Goal: Information Seeking & Learning: Learn about a topic

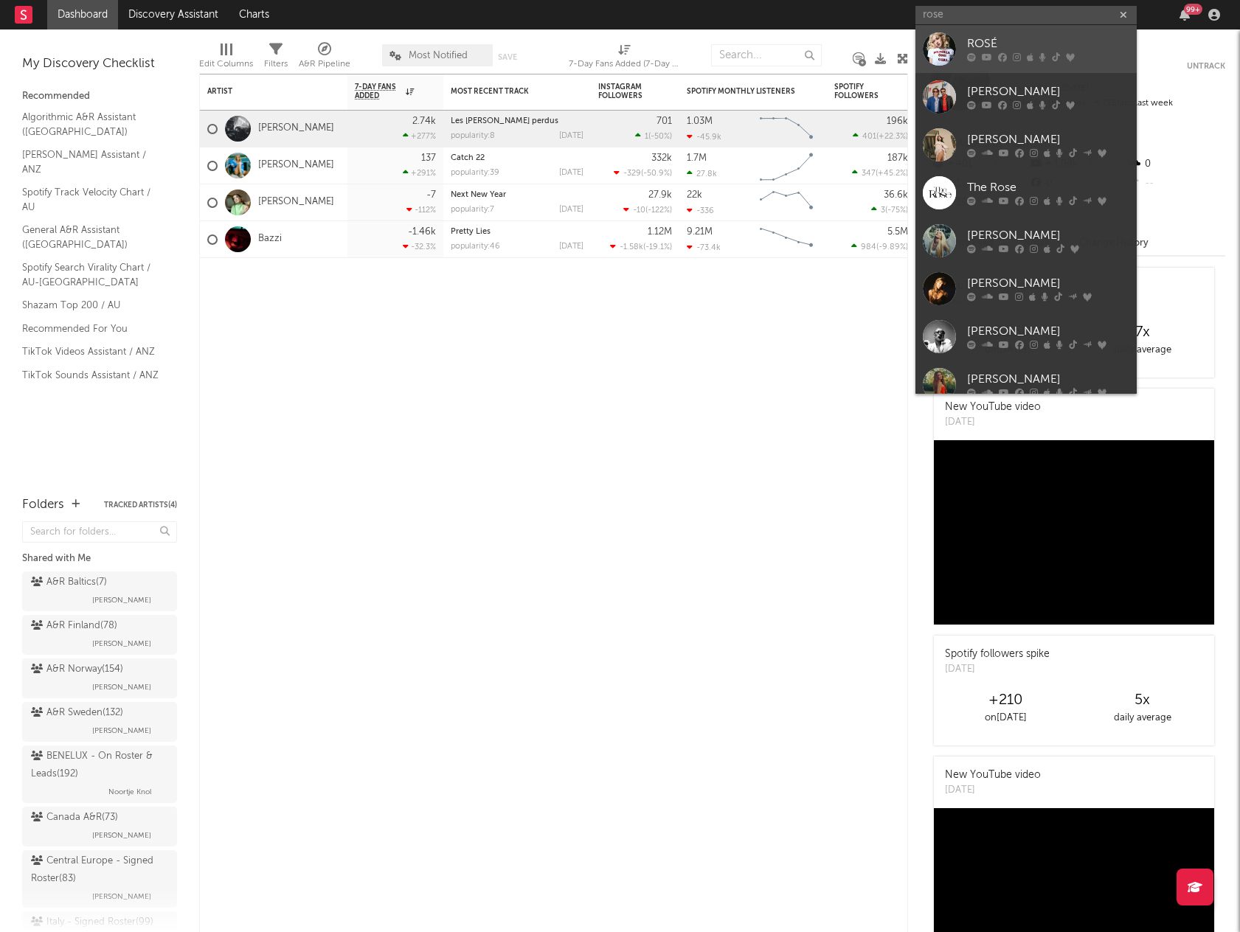
type input "rose"
click at [997, 44] on div "ROSÉ" at bounding box center [1048, 44] width 162 height 18
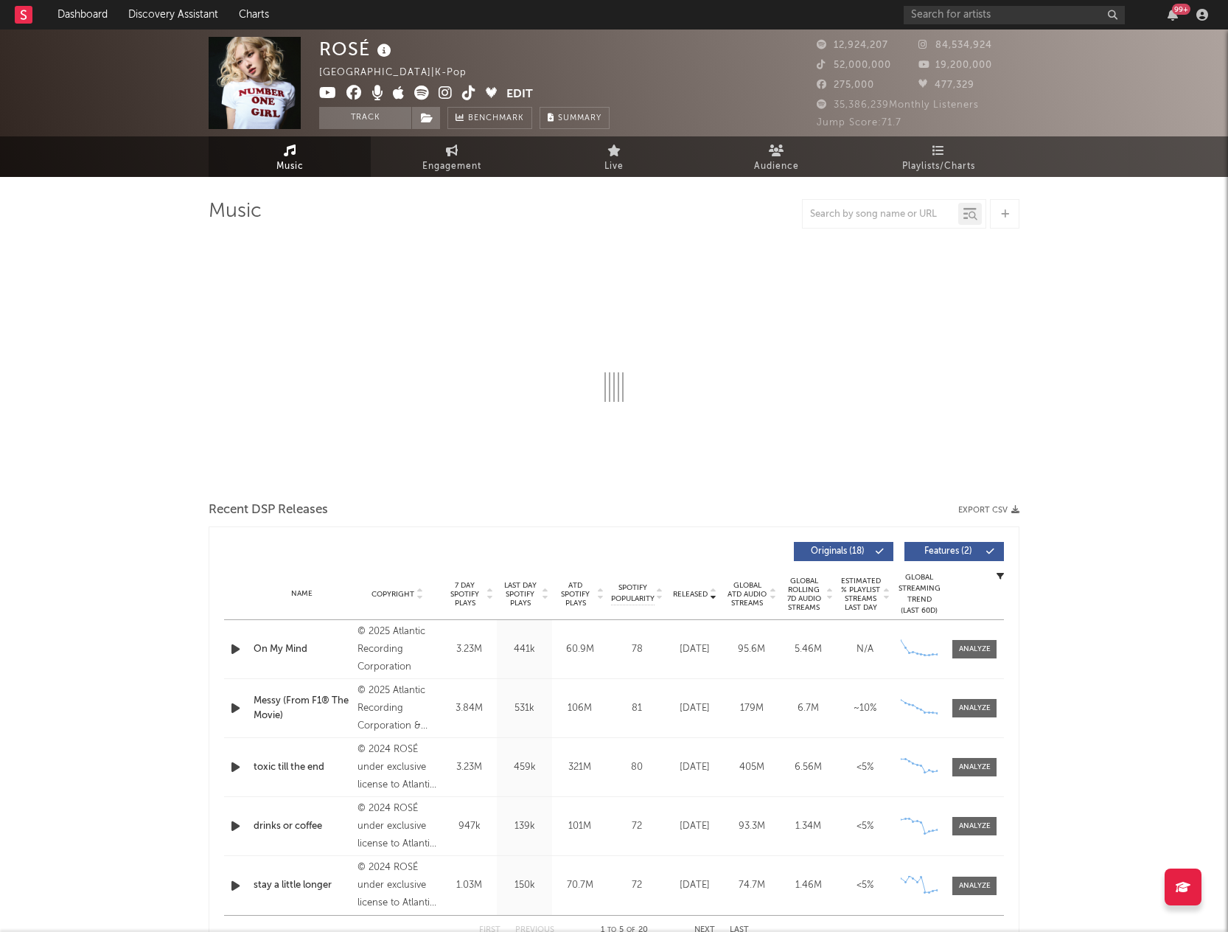
select select "6m"
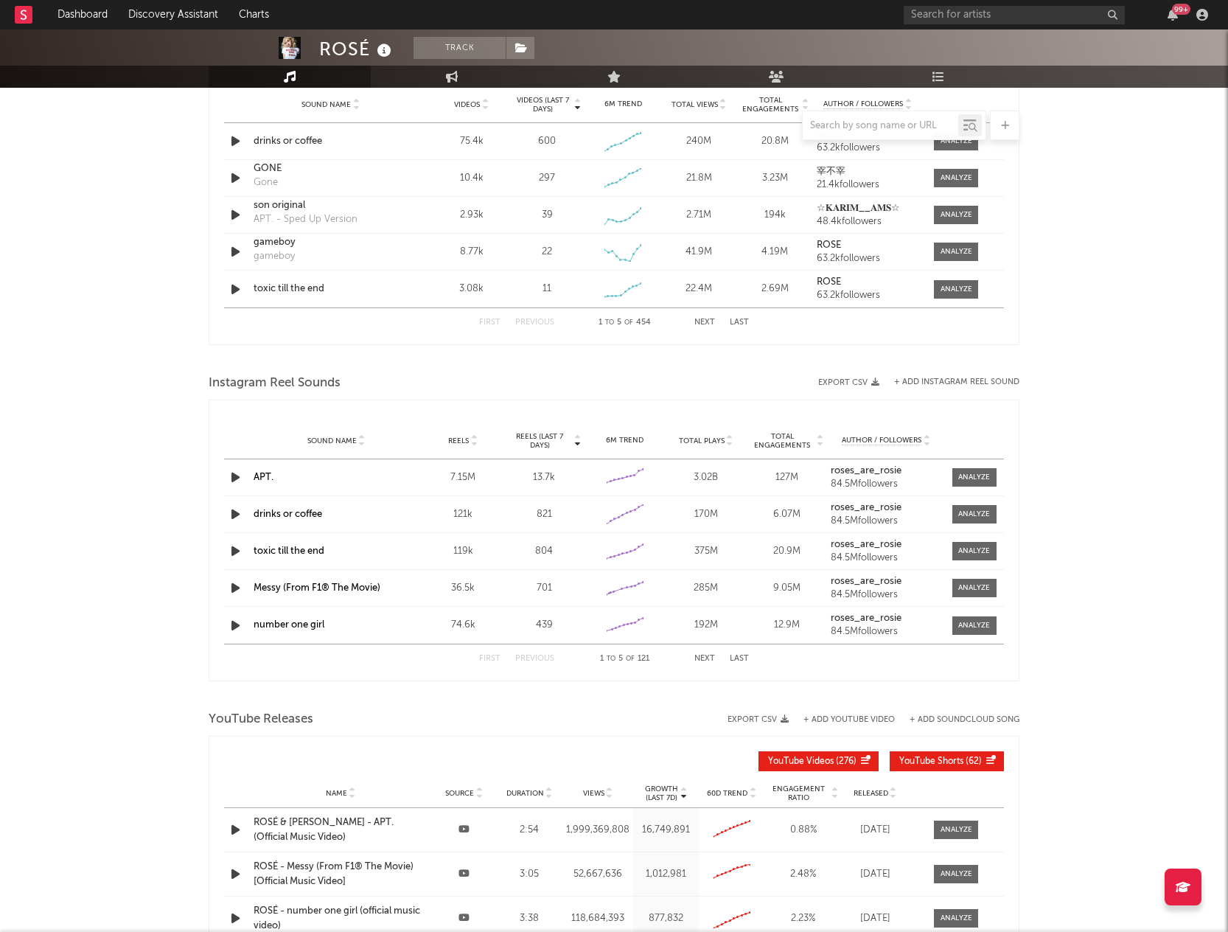
scroll to position [1106, 0]
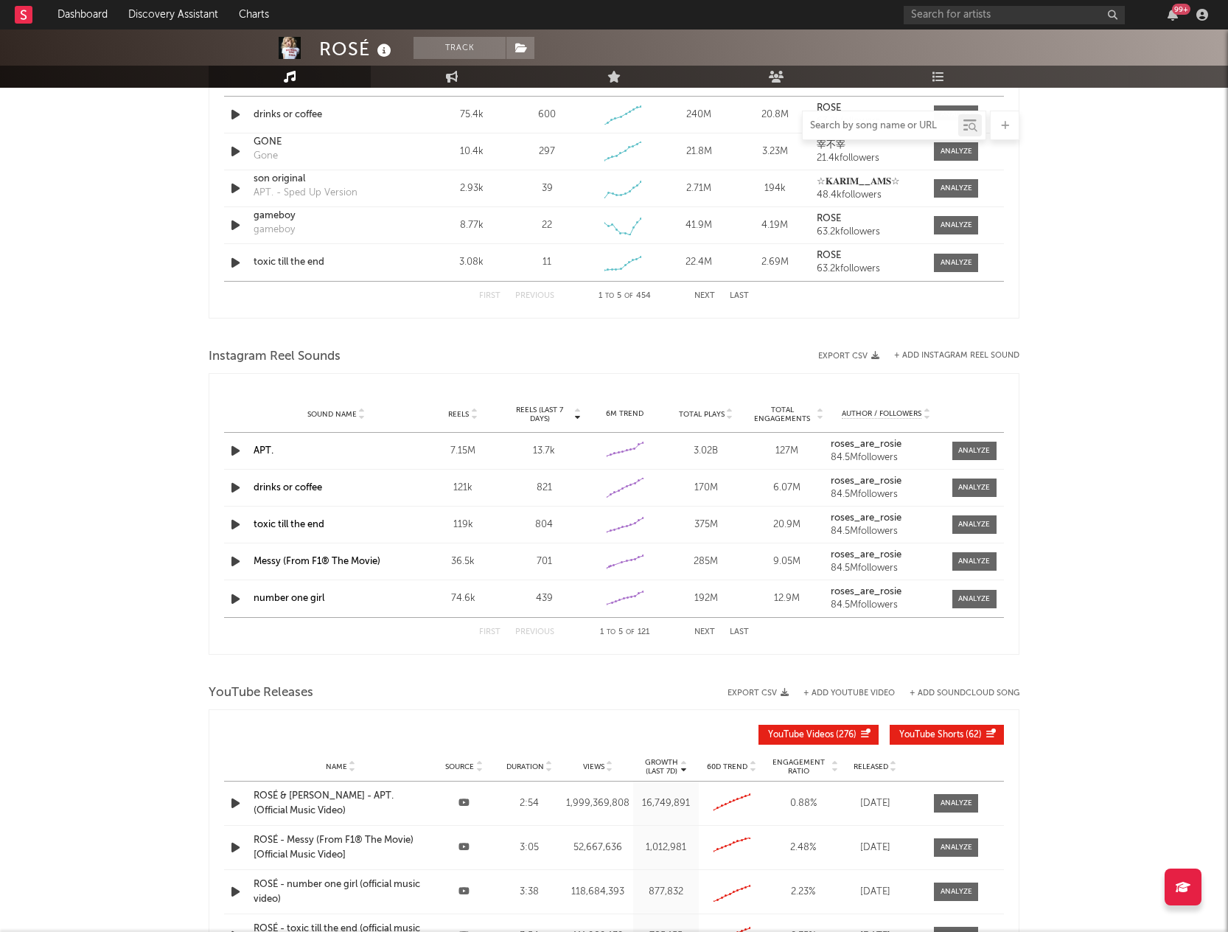
click at [869, 128] on input "text" at bounding box center [881, 126] width 156 height 12
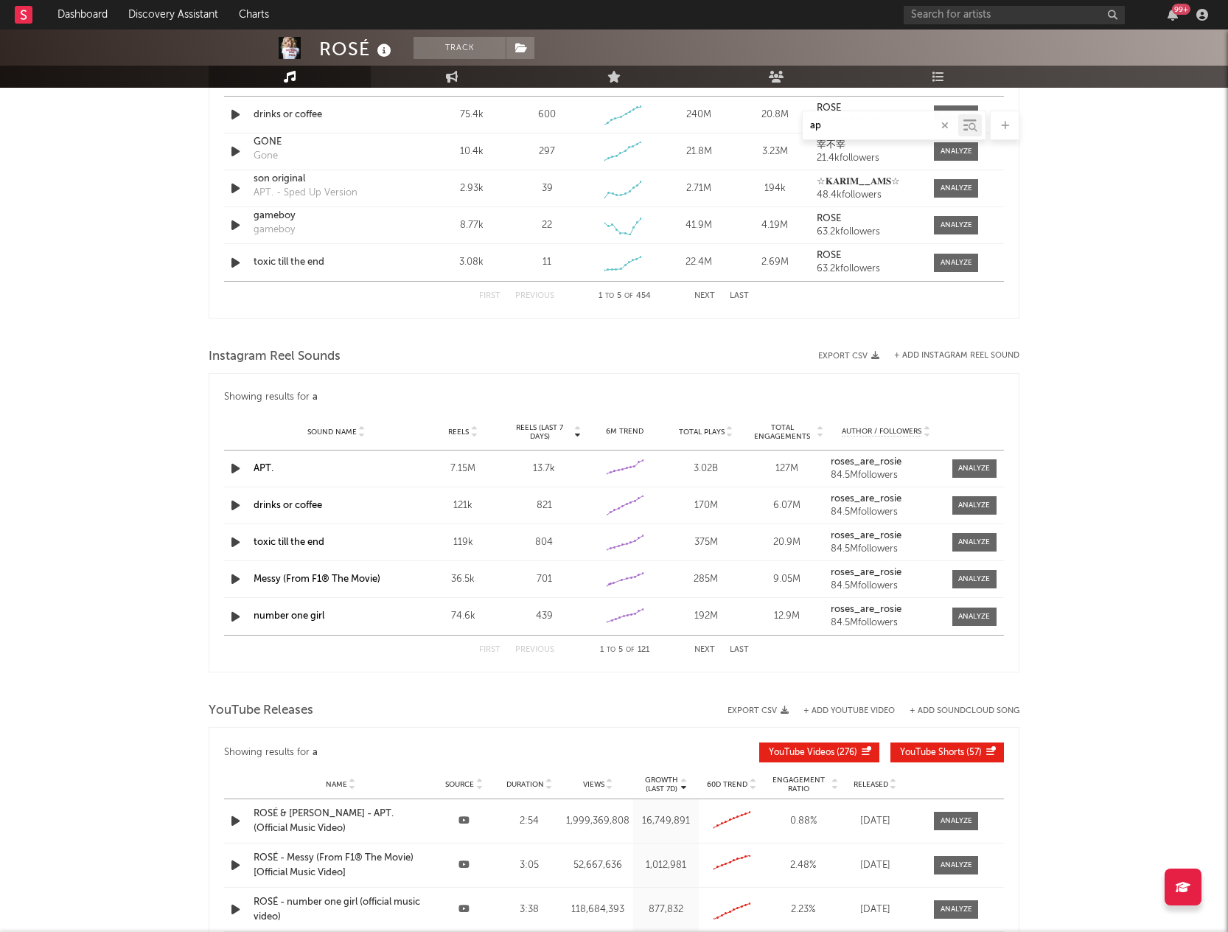
type input "apt"
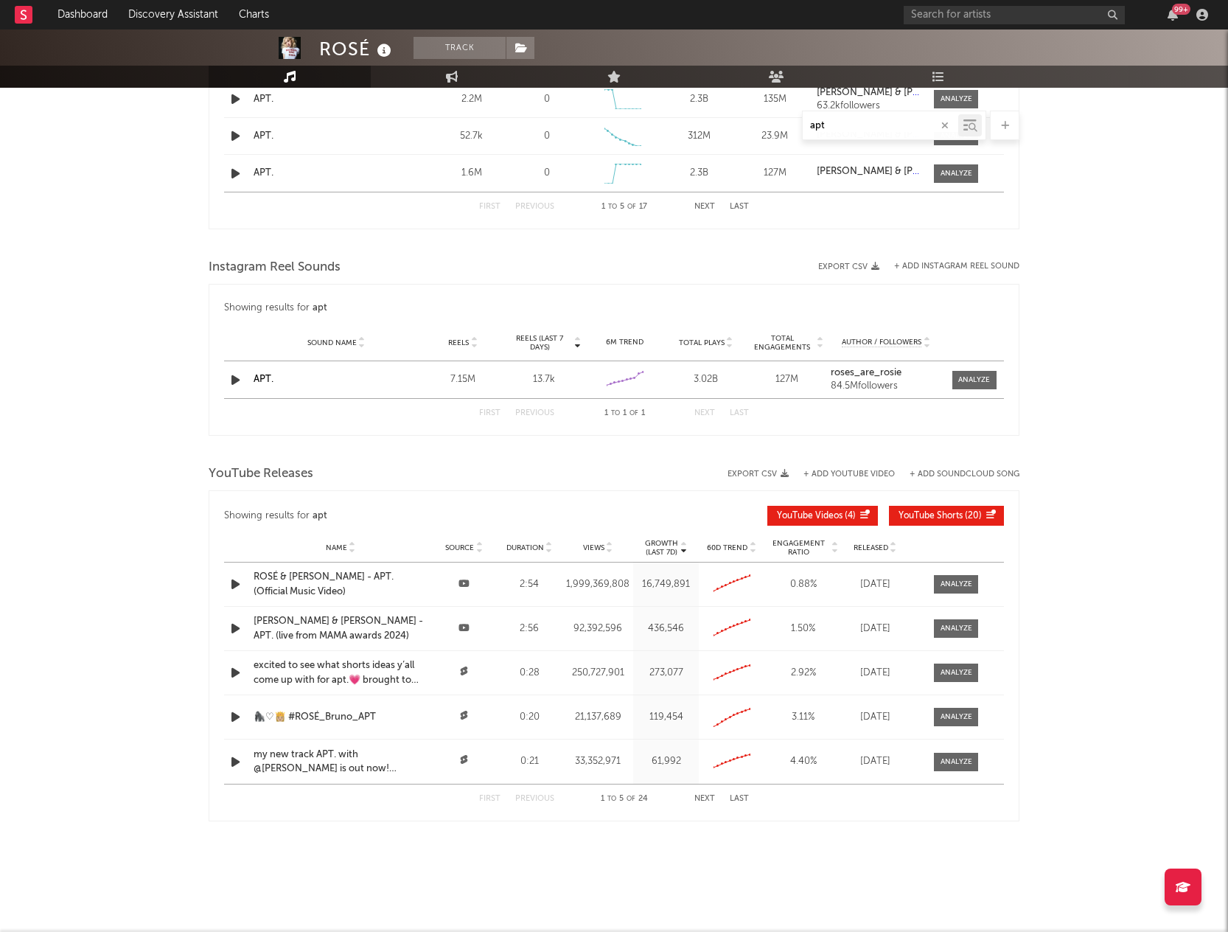
scroll to position [929, 0]
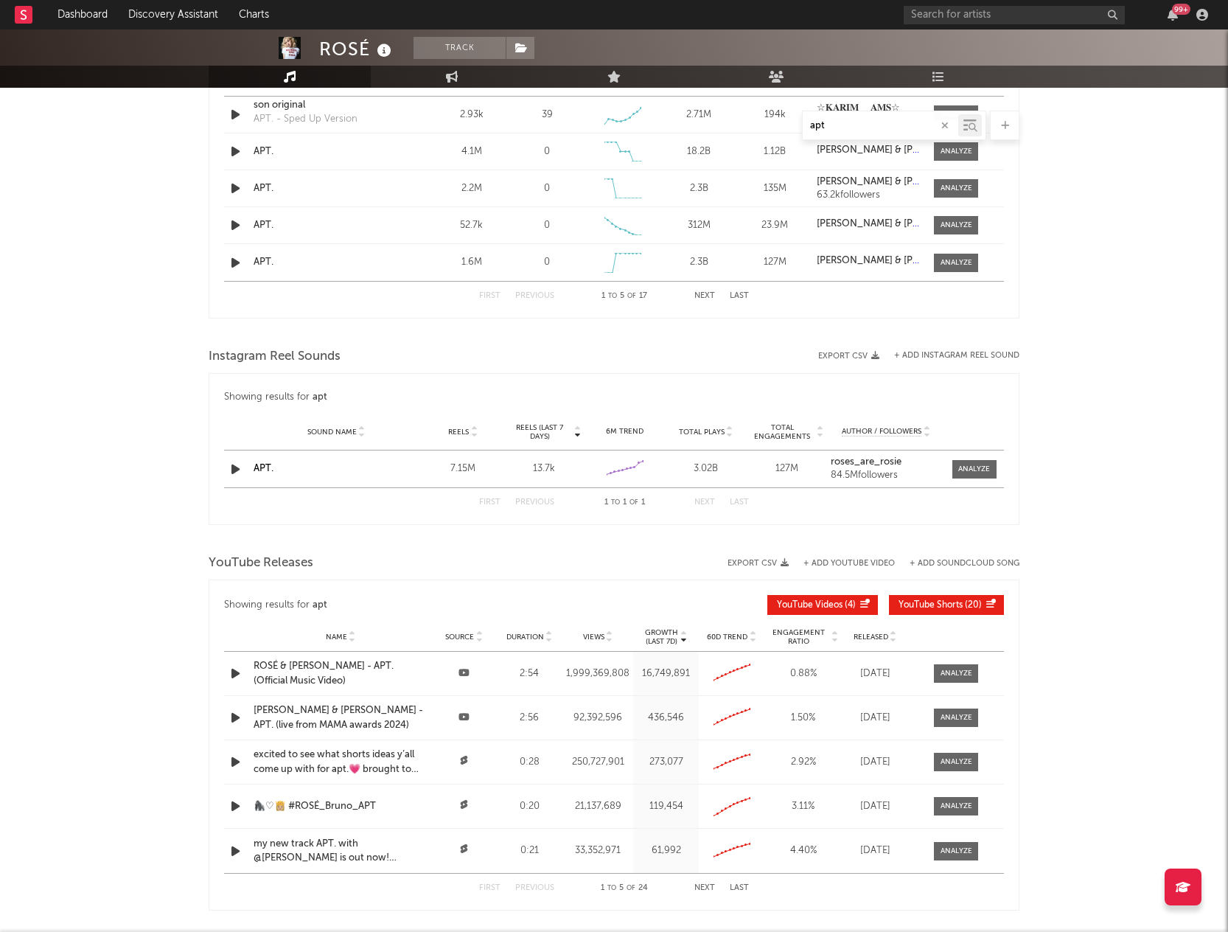
click at [948, 126] on icon "button" at bounding box center [945, 126] width 7 height 10
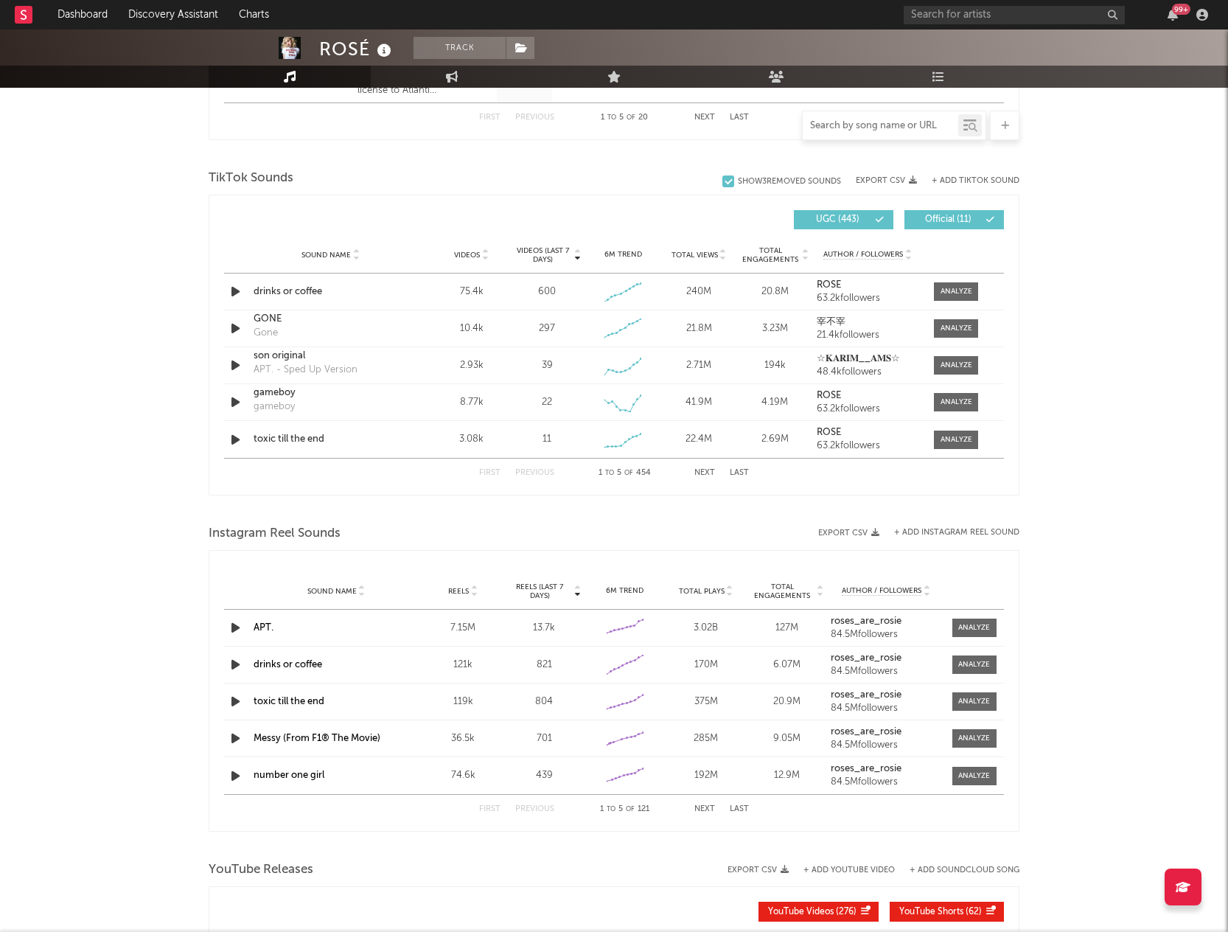
scroll to position [1106, 0]
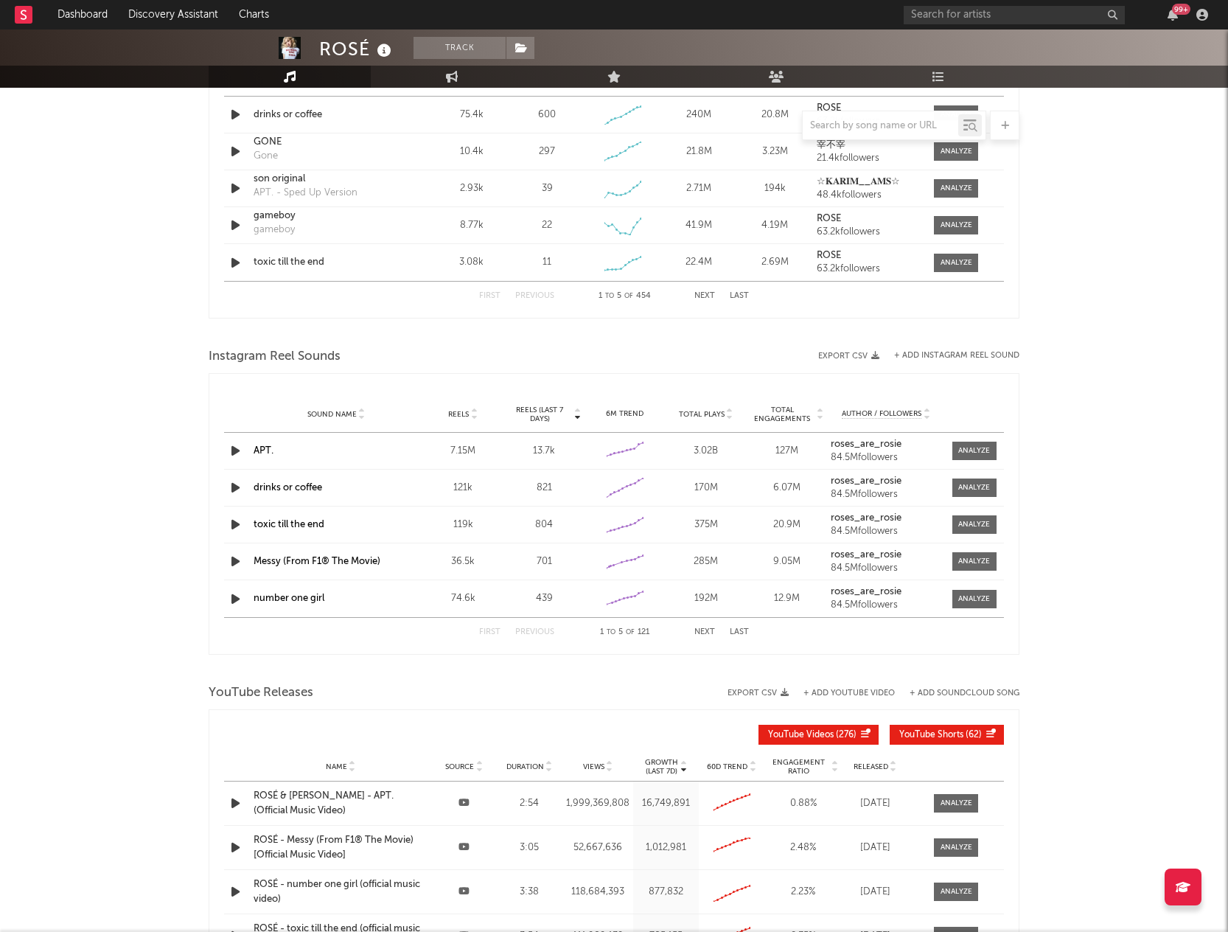
click at [294, 445] on div "APT." at bounding box center [336, 451] width 165 height 15
click at [269, 452] on link "APT." at bounding box center [264, 451] width 20 height 10
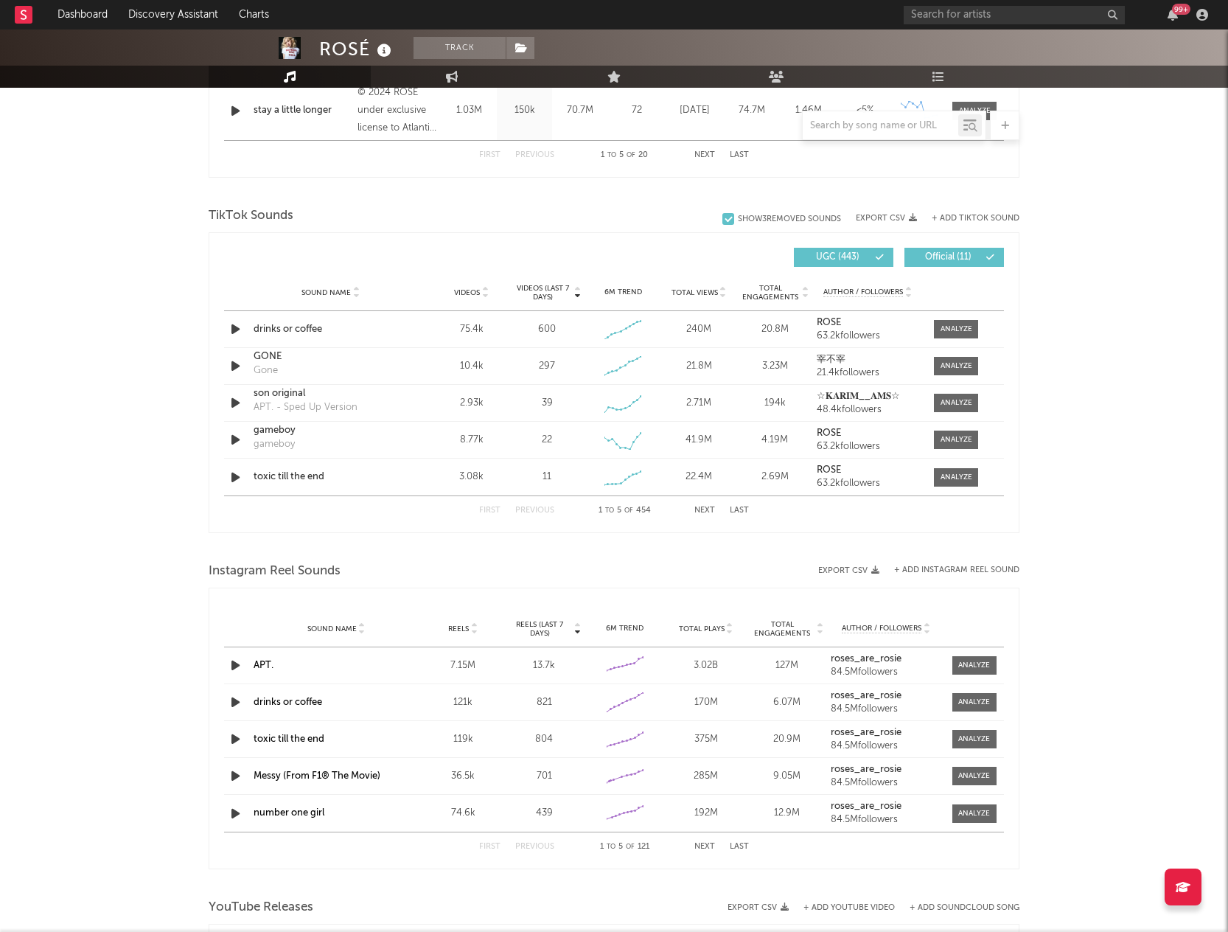
scroll to position [885, 0]
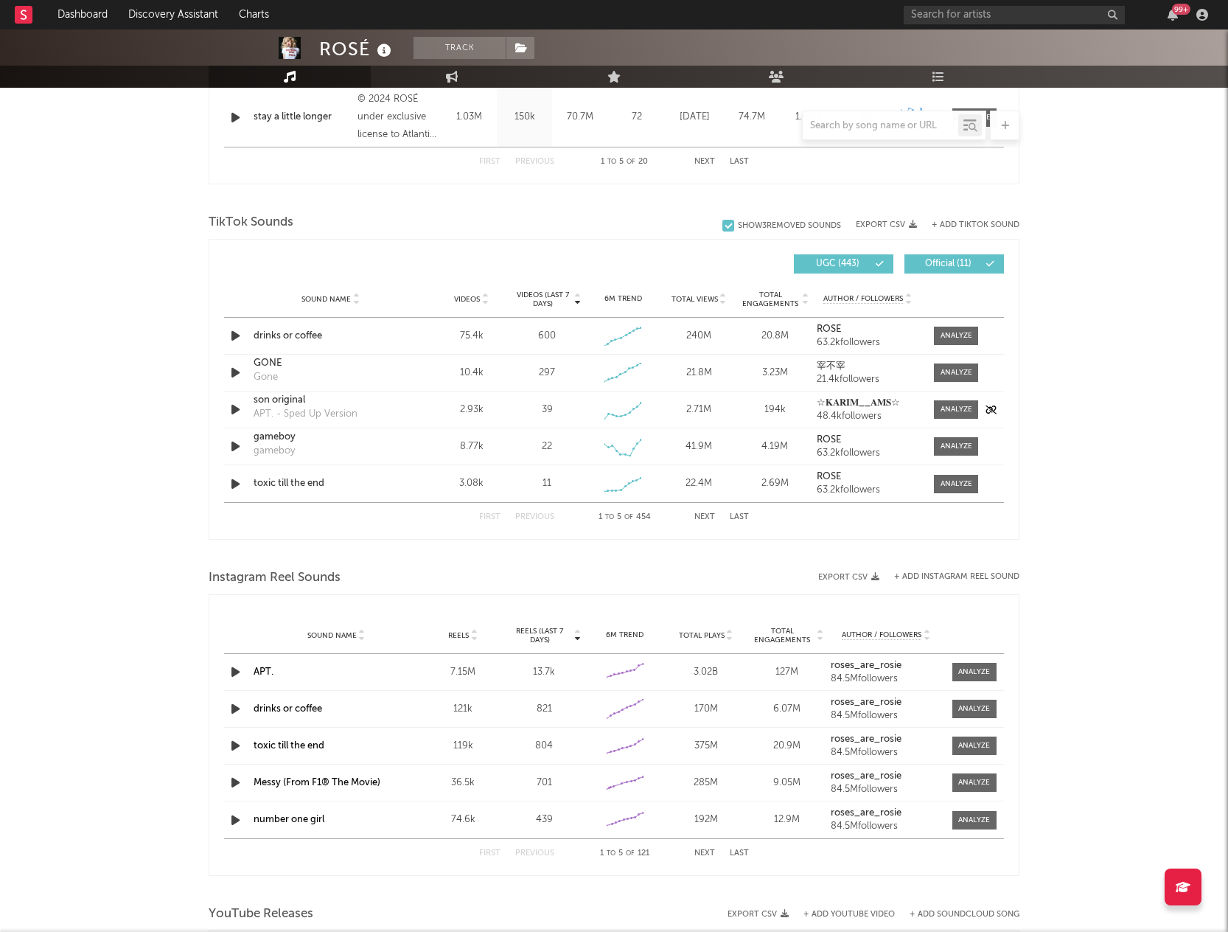
click at [332, 400] on div "son original" at bounding box center [331, 400] width 154 height 15
click at [889, 123] on input "text" at bounding box center [881, 126] width 156 height 12
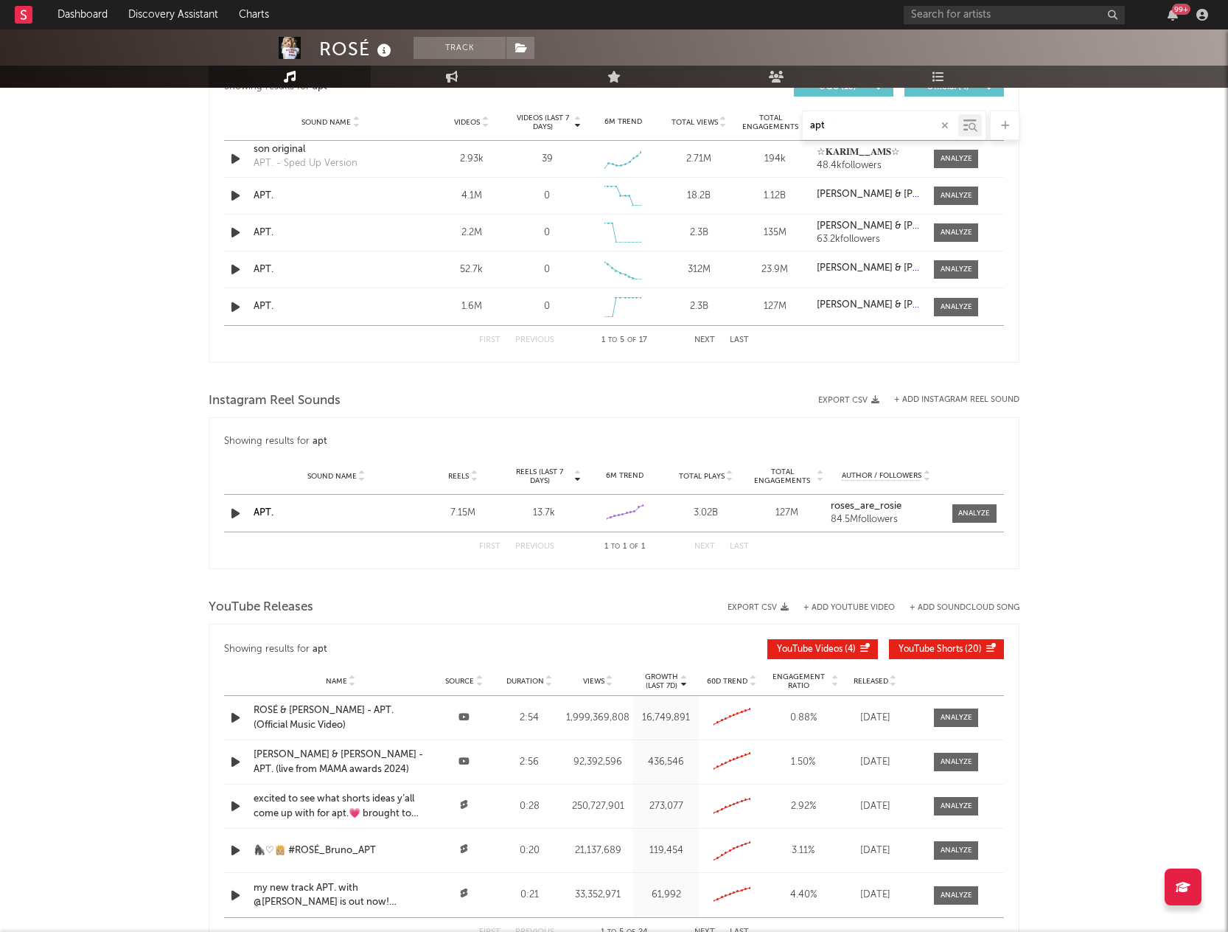
type input "apt"
click at [693, 340] on div "First Previous 1 to 5 of 17 Next Last" at bounding box center [614, 340] width 270 height 29
click at [698, 340] on button "Next" at bounding box center [705, 340] width 21 height 8
click at [532, 339] on button "Previous" at bounding box center [534, 340] width 39 height 8
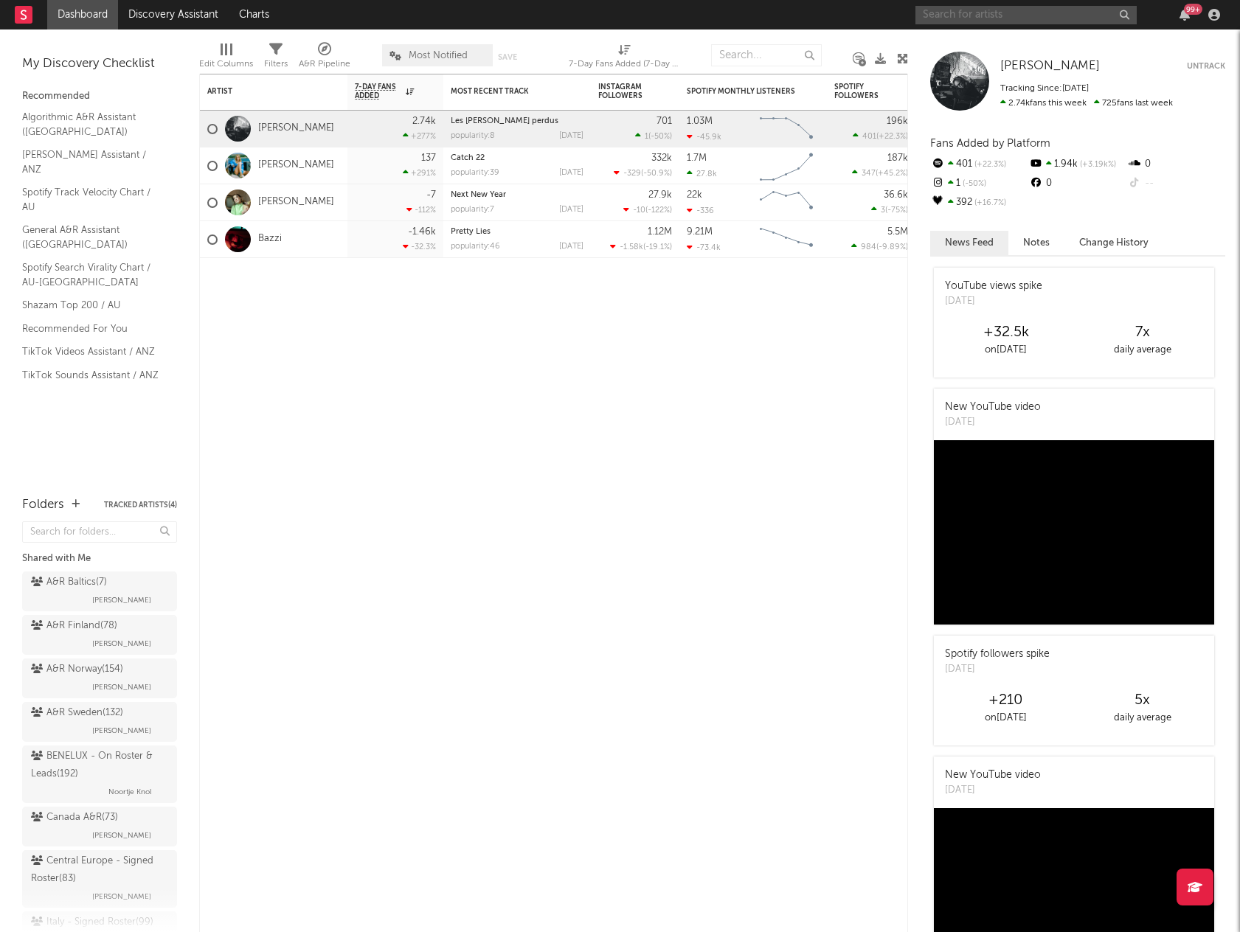
click at [928, 13] on input "text" at bounding box center [1025, 15] width 221 height 18
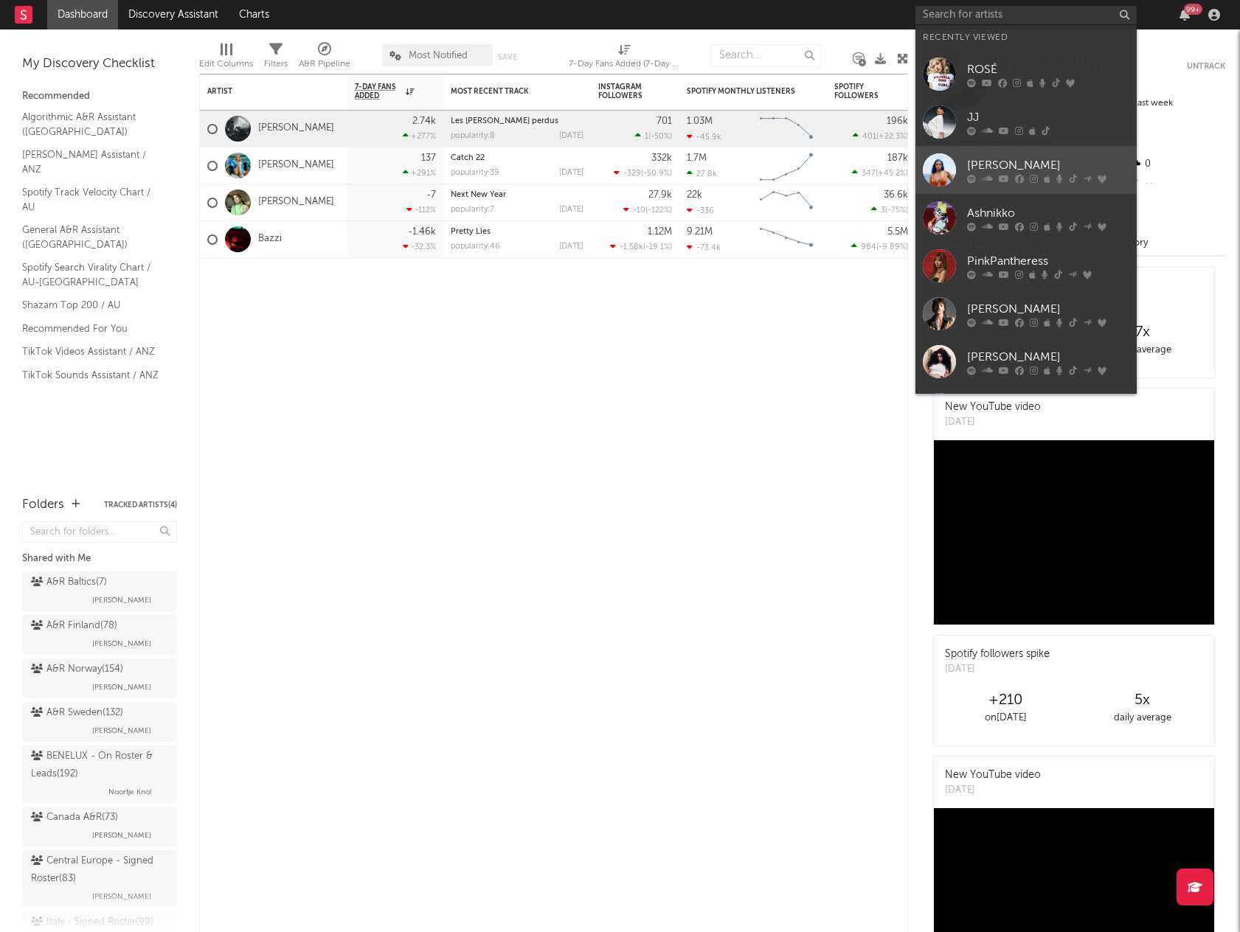
click at [981, 157] on div "[PERSON_NAME]" at bounding box center [1048, 165] width 162 height 18
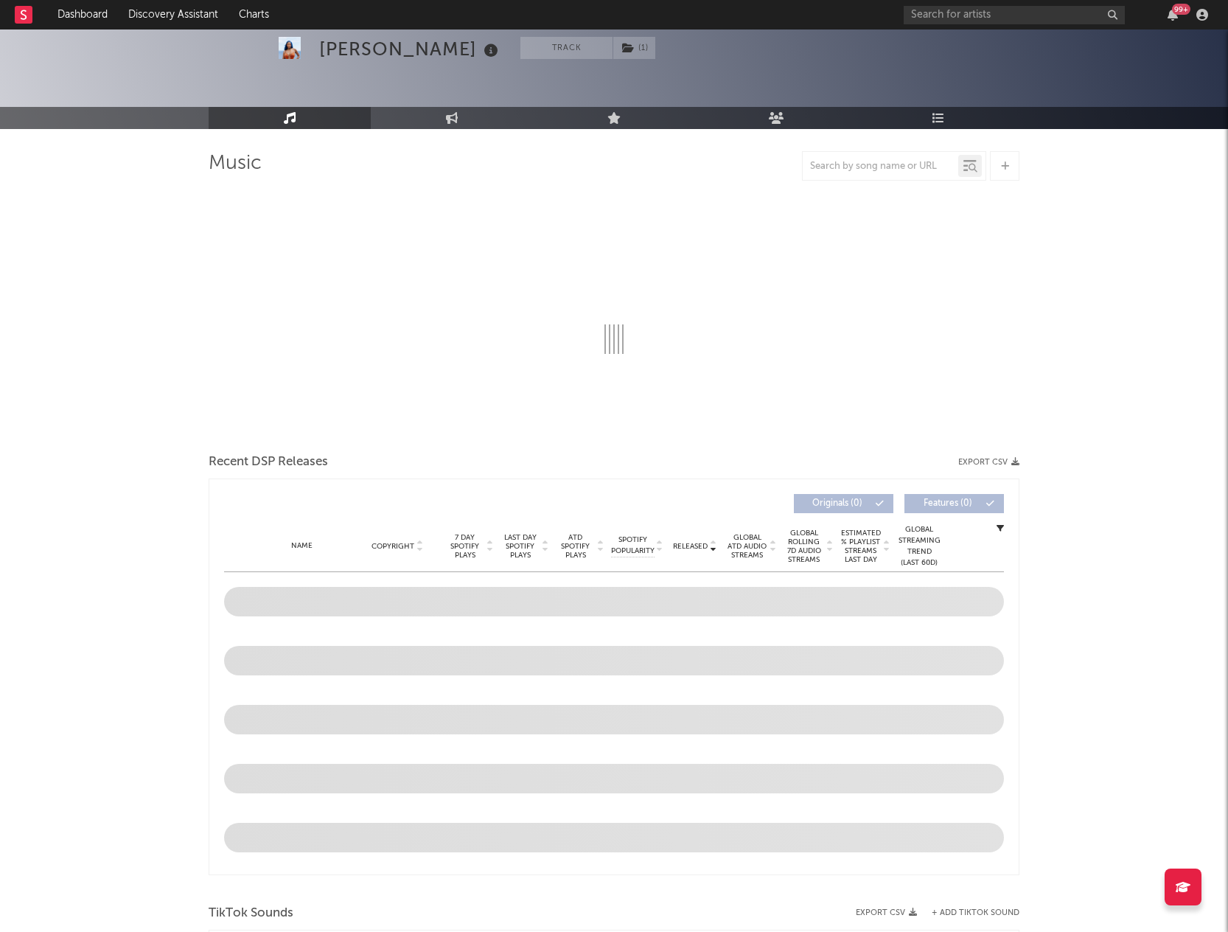
scroll to position [112, 0]
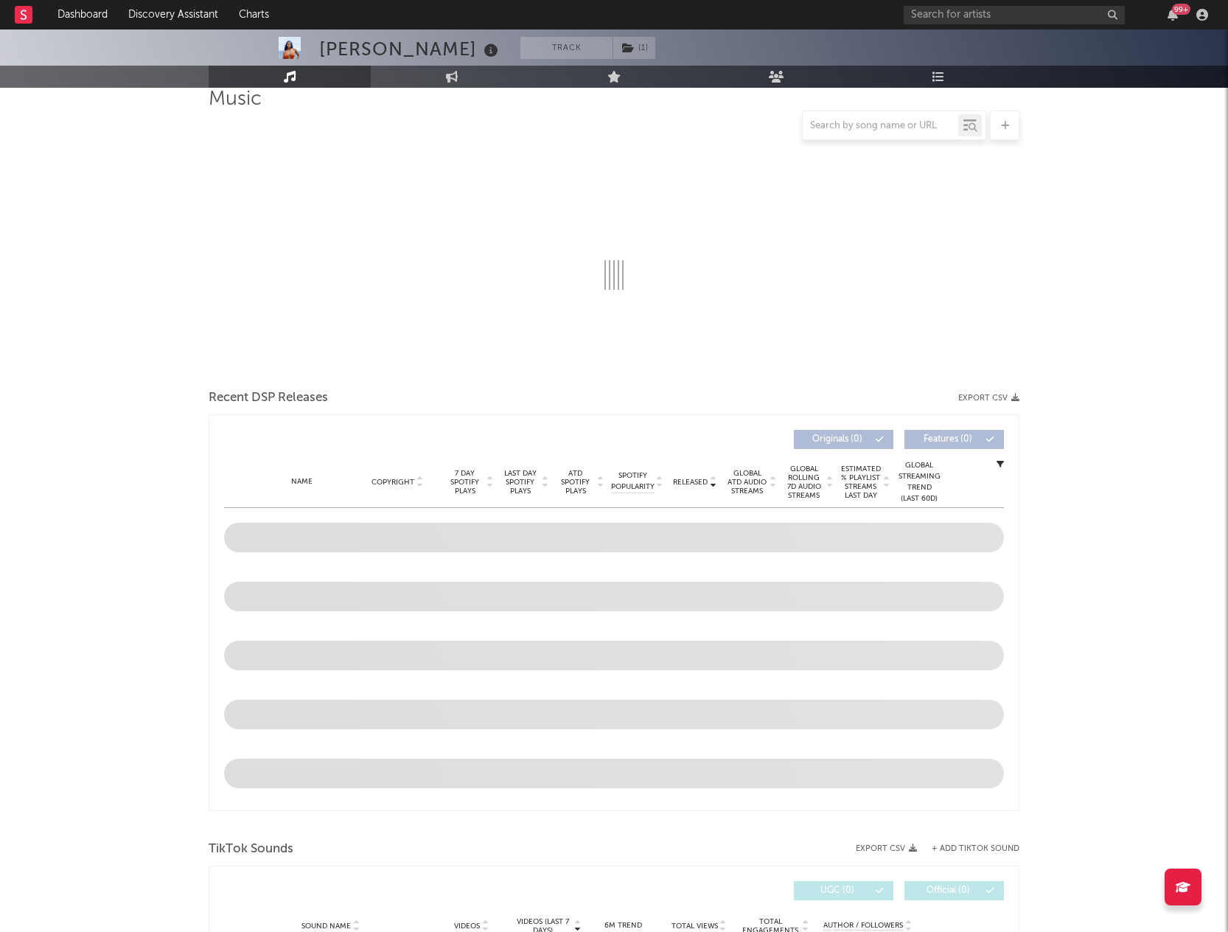
select select "6m"
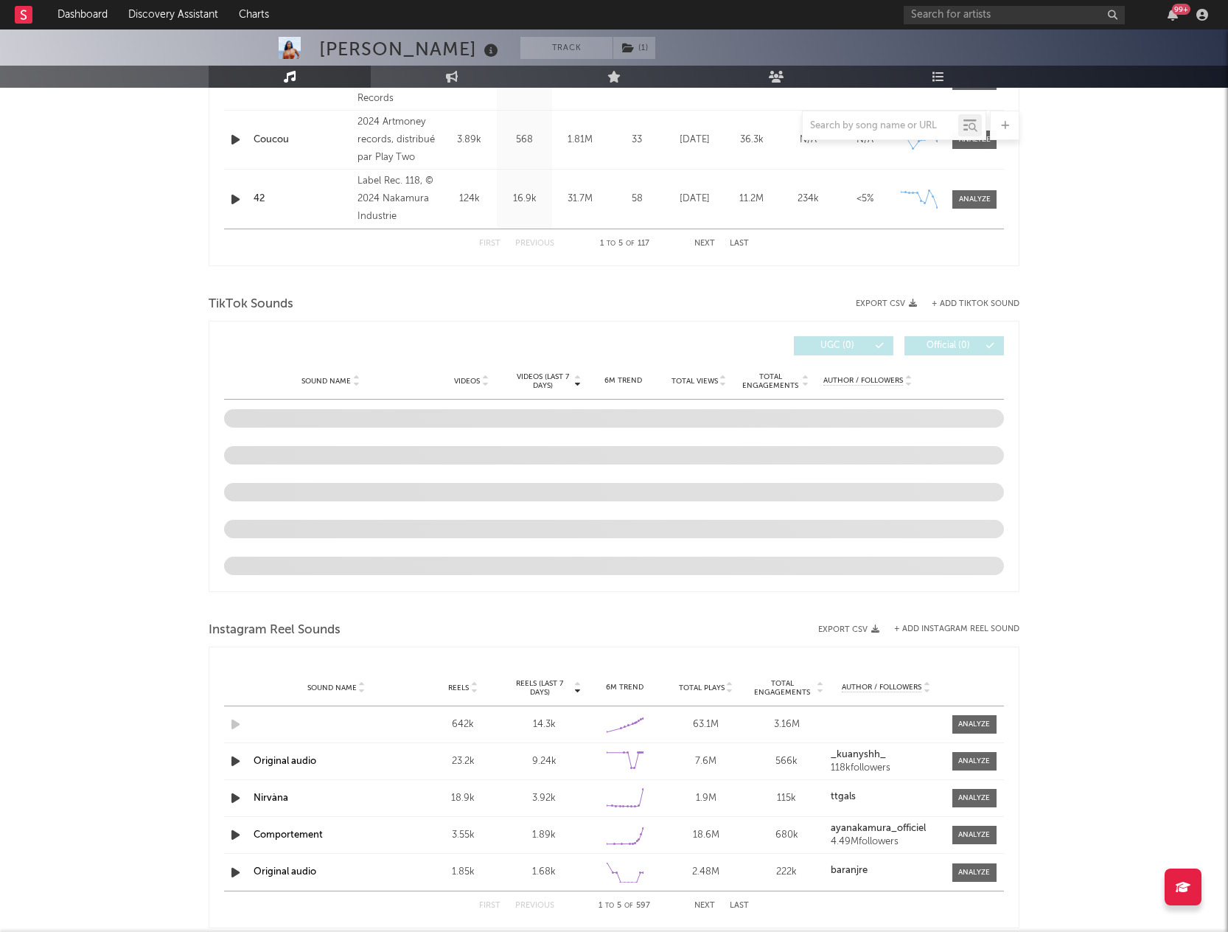
scroll to position [811, 0]
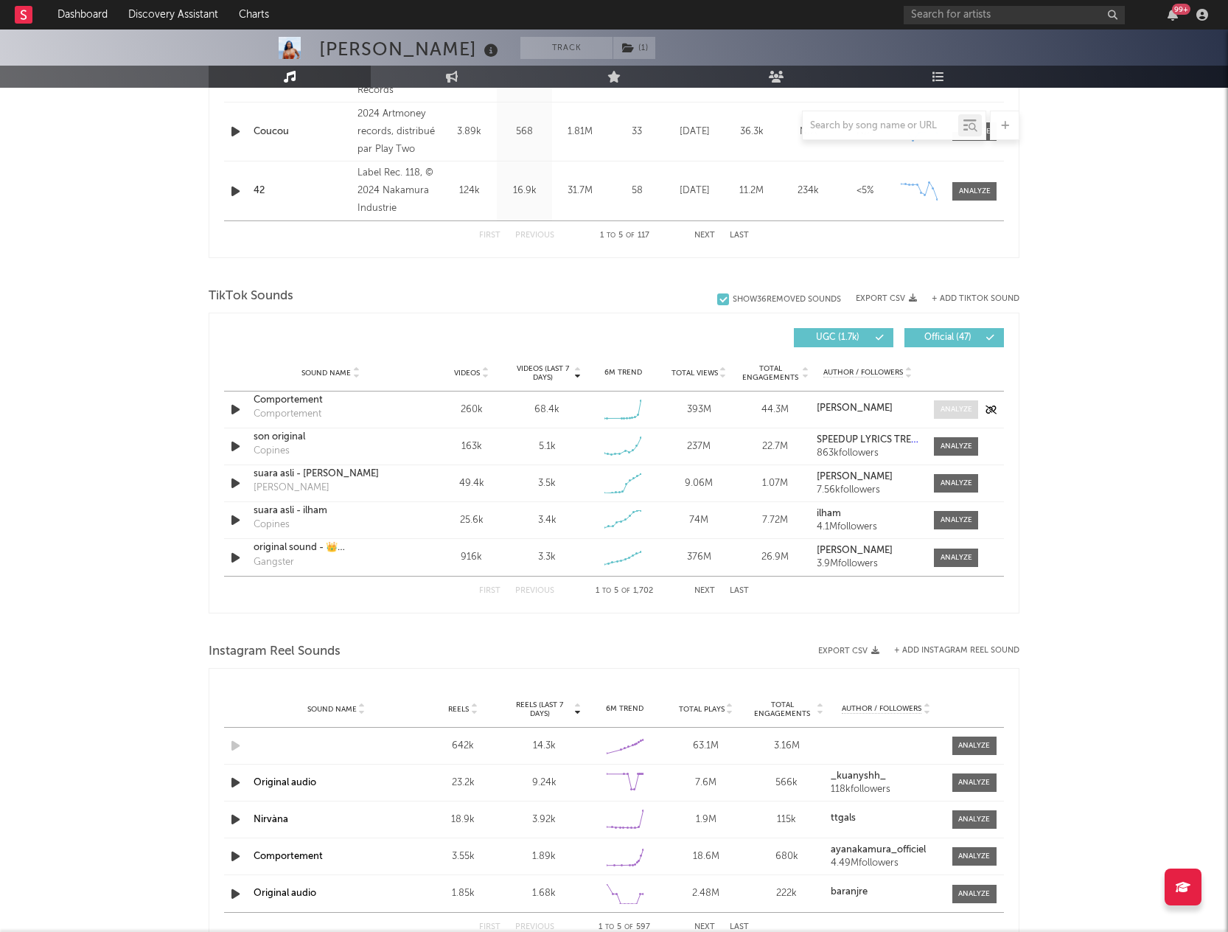
click at [940, 415] on span at bounding box center [956, 409] width 44 height 18
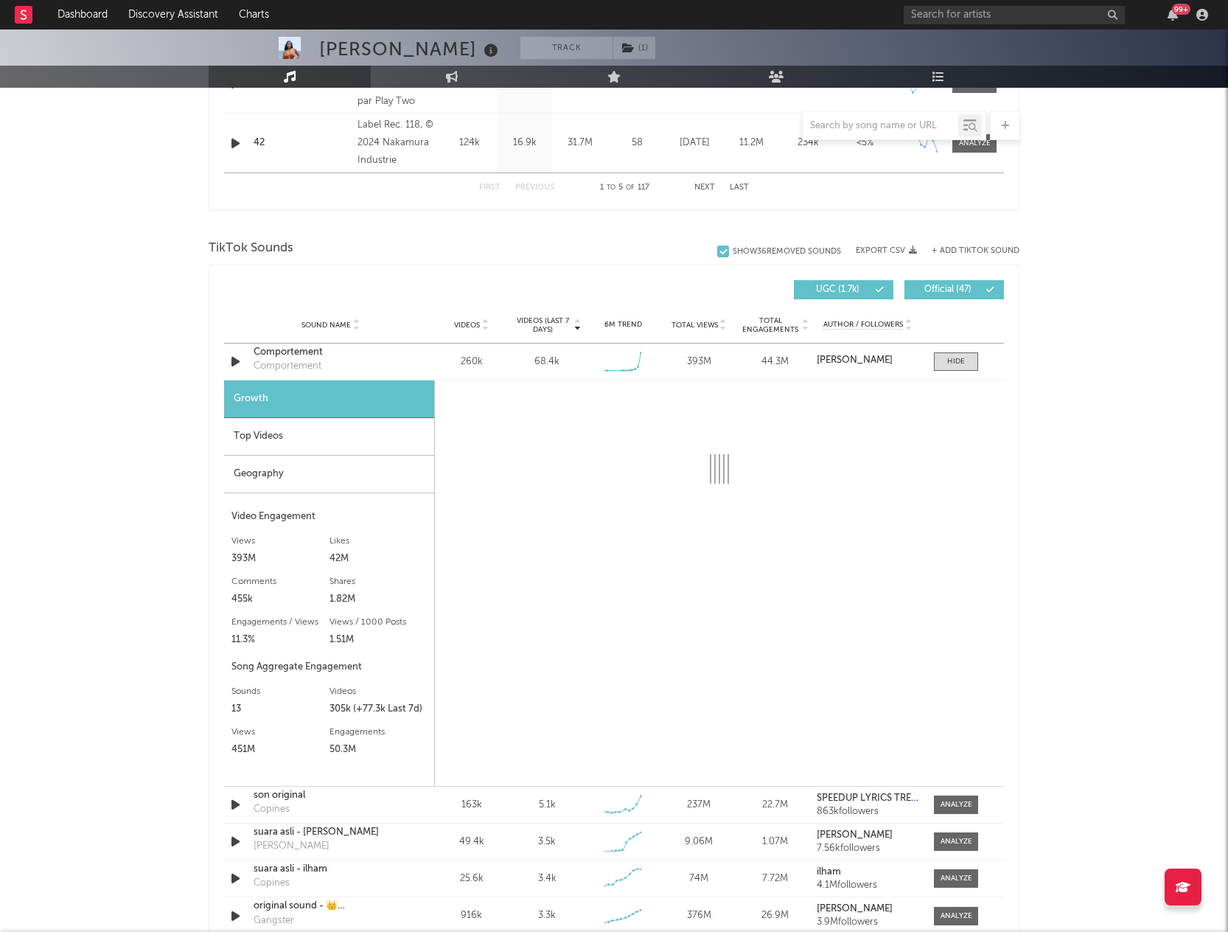
scroll to position [885, 0]
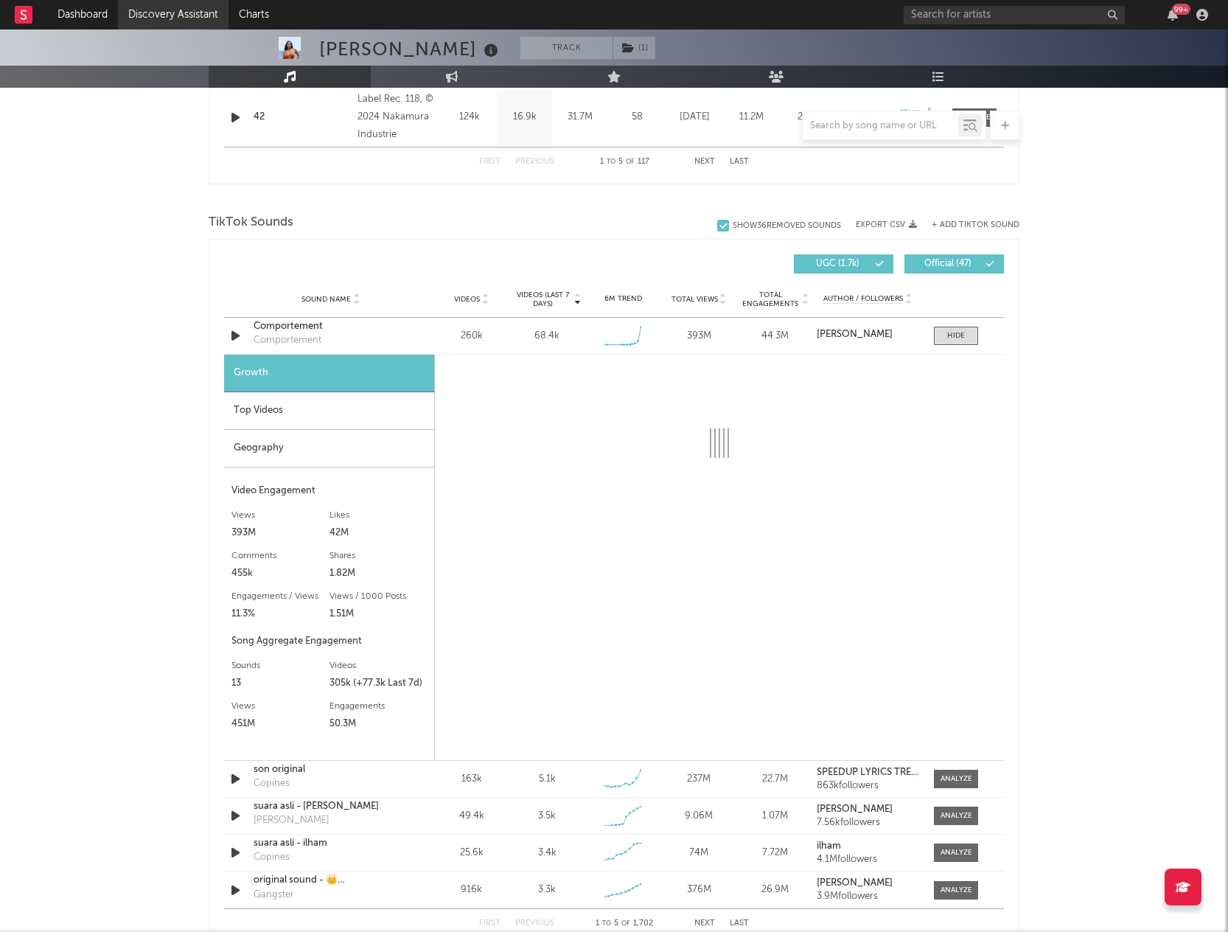
select select "6m"
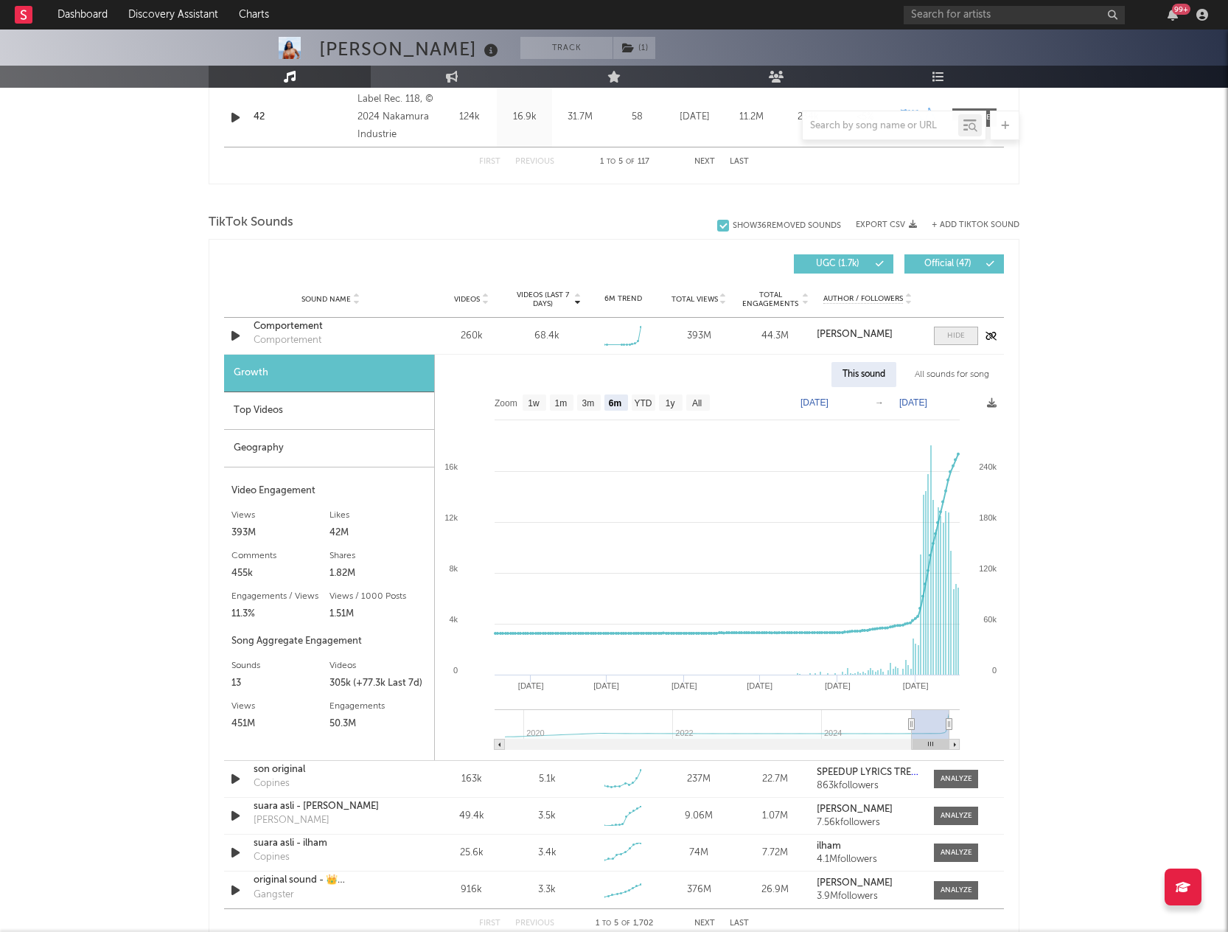
click at [962, 339] on div at bounding box center [957, 335] width 18 height 11
